Goal: Task Accomplishment & Management: Manage account settings

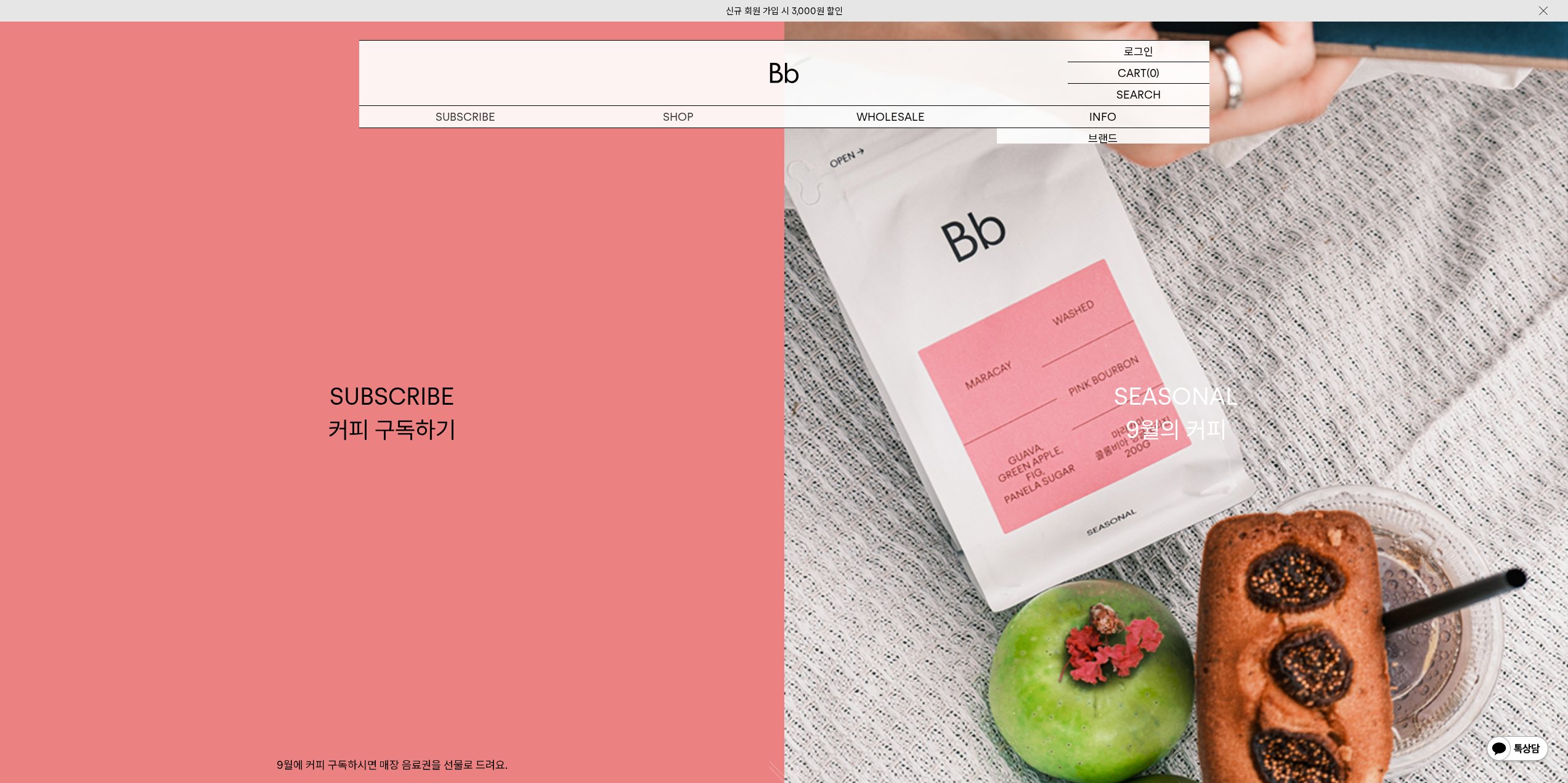
drag, startPoint x: 0, startPoint y: 0, endPoint x: 1119, endPoint y: 48, distance: 1120.0
click at [1119, 48] on div "LOGIN 로그인" at bounding box center [1138, 51] width 141 height 21
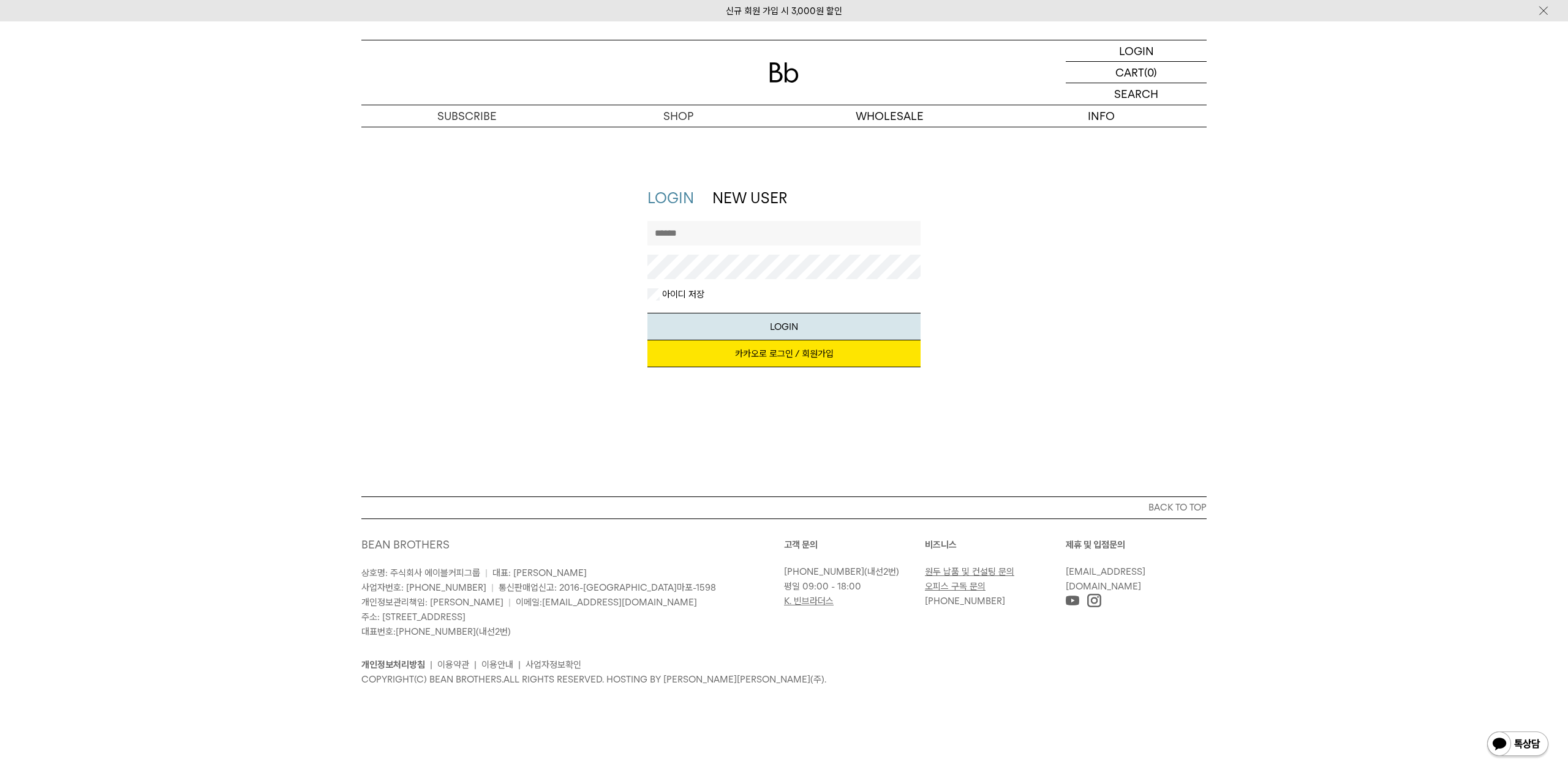
click at [705, 355] on link "카카오로 로그인 / 회원가입" at bounding box center [784, 354] width 274 height 27
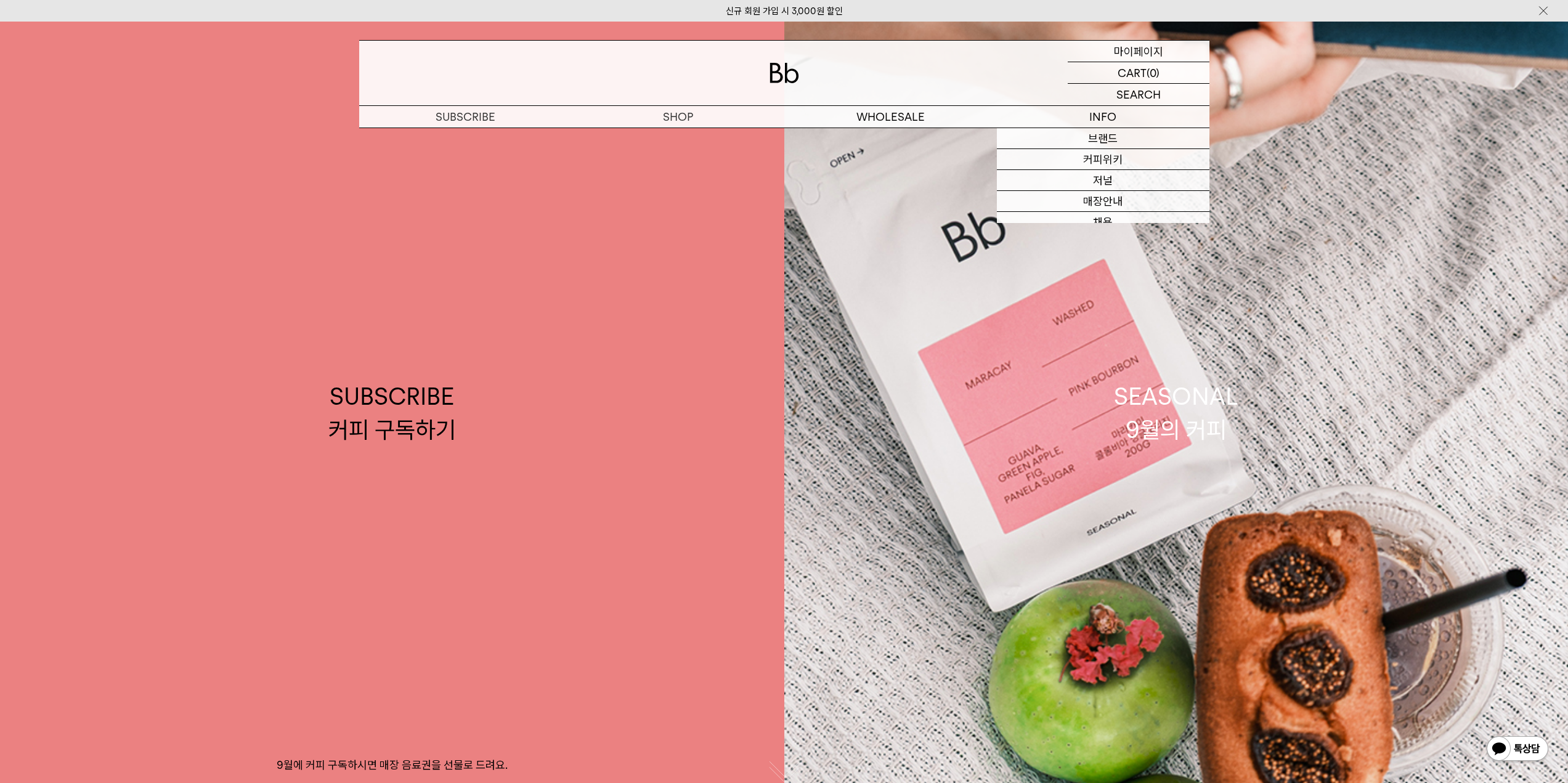
click at [1175, 57] on div "MYPAGE 마이페이지" at bounding box center [1138, 51] width 141 height 21
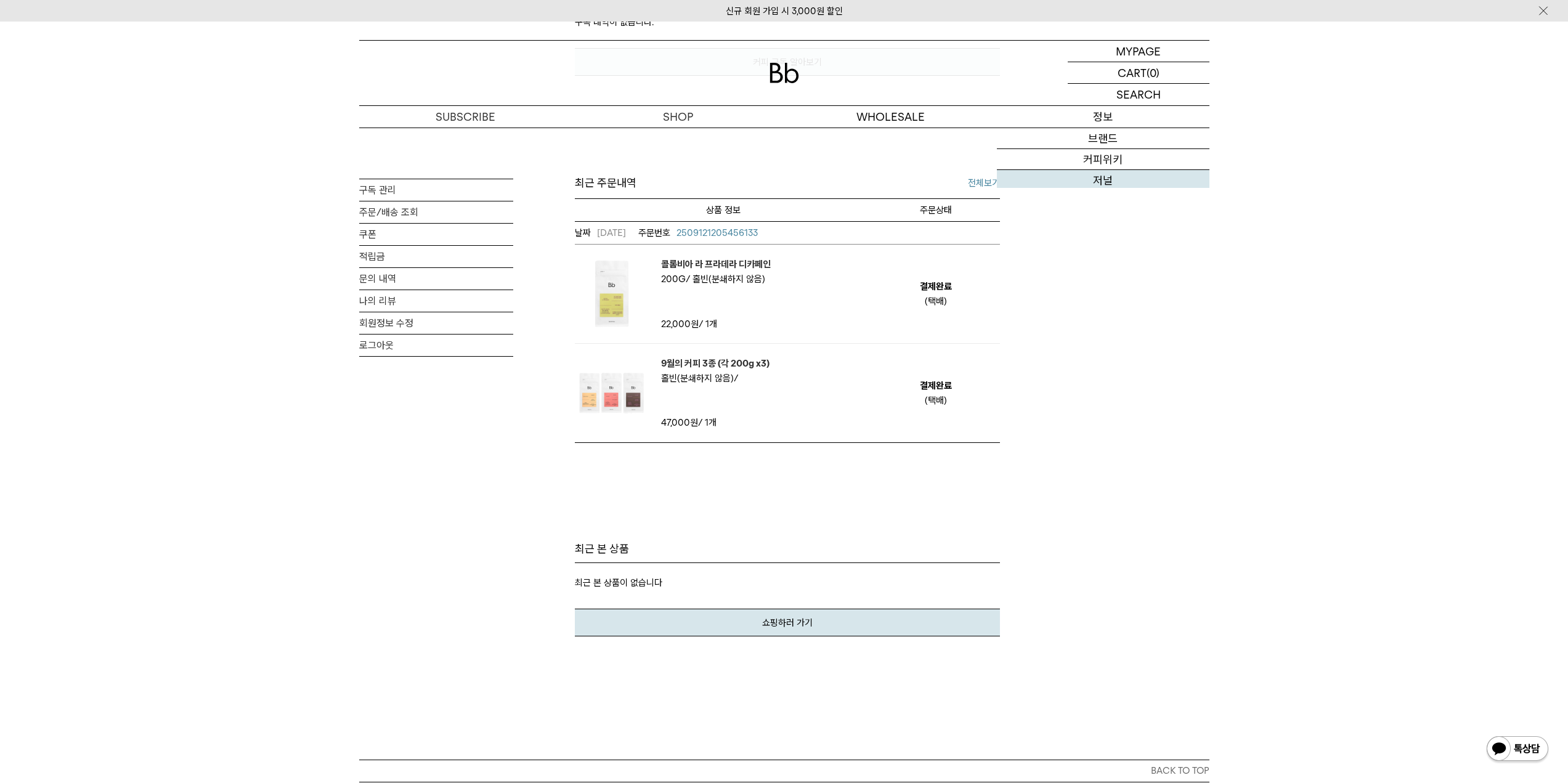
scroll to position [431, 0]
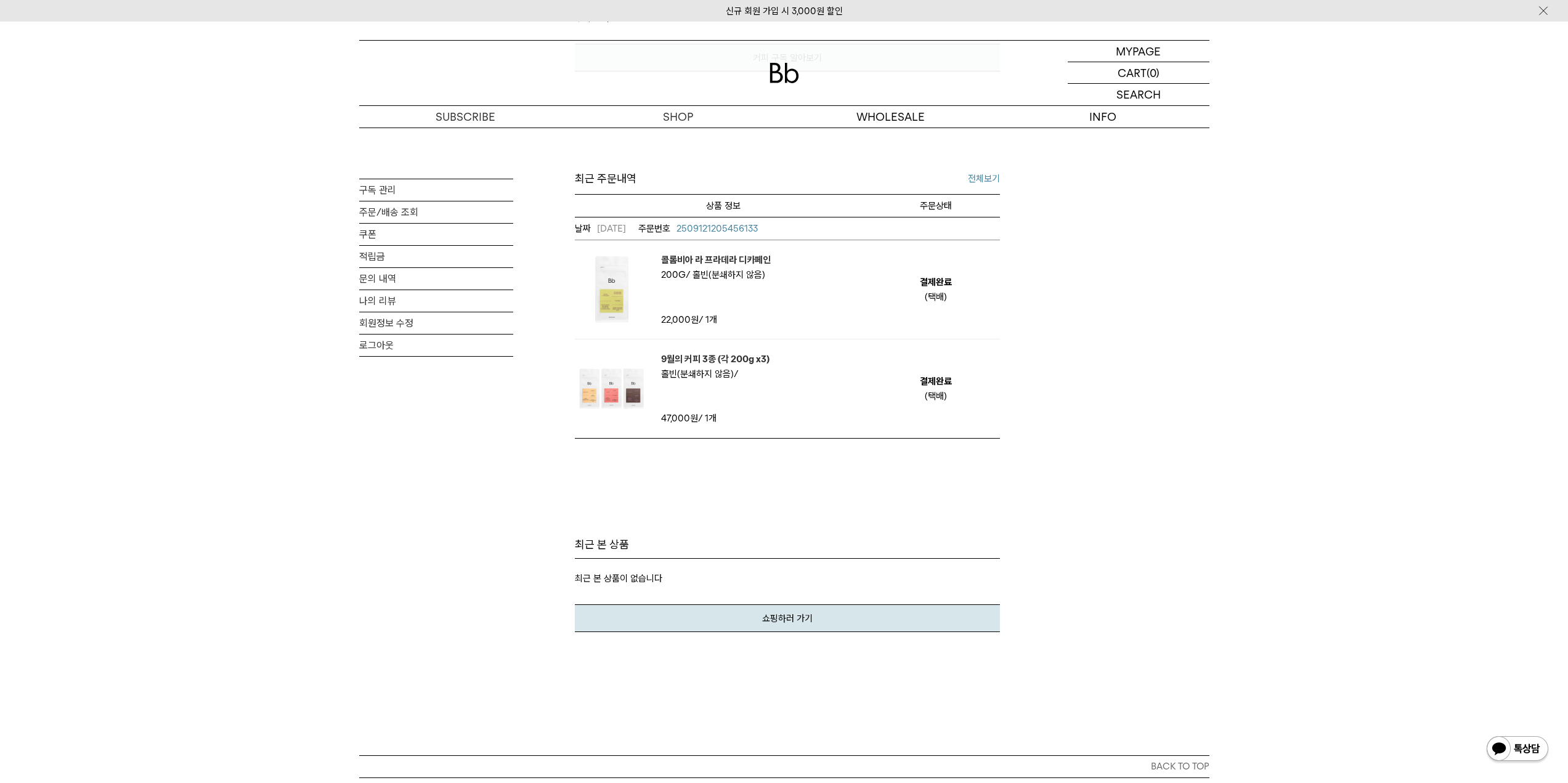
click at [703, 366] on div "9월의 커피 3종 (각 200g x3) 분쇄도 홀빈(분쇄하지 않음)" at bounding box center [709, 366] width 121 height 30
click at [721, 360] on em "9월의 커피 3종 (각 200g x3)" at bounding box center [716, 359] width 108 height 15
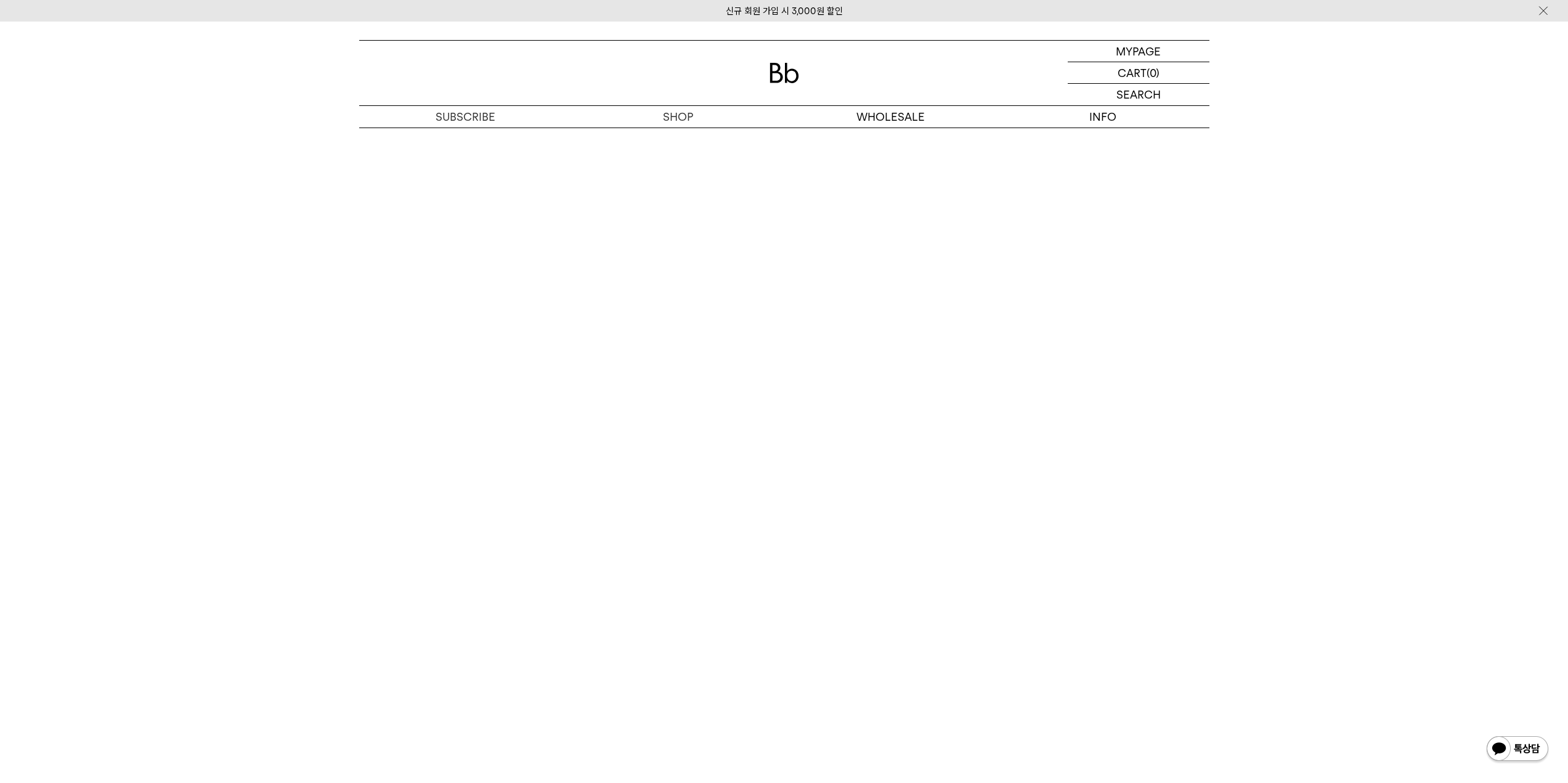
scroll to position [3267, 0]
